Goal: Check status: Check status

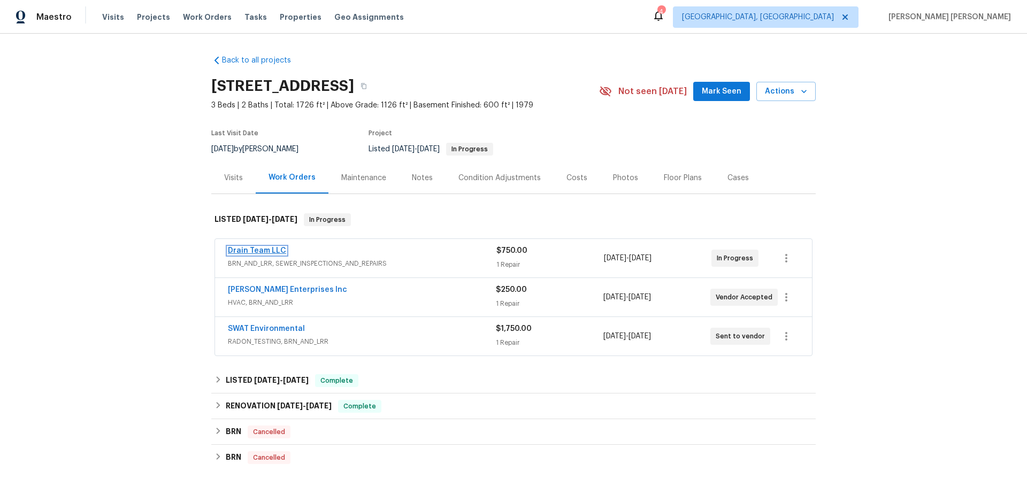
click at [264, 248] on link "Drain Team LLC" at bounding box center [257, 250] width 58 height 7
click at [586, 261] on div "1 Repair" at bounding box center [550, 264] width 108 height 11
